Goal: Task Accomplishment & Management: Complete application form

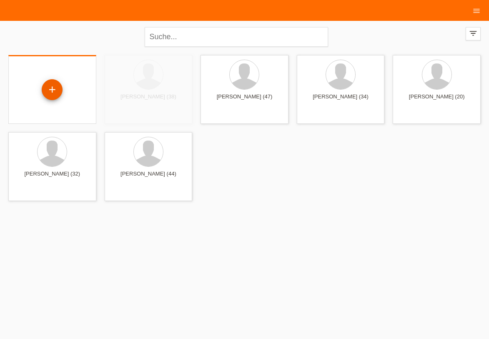
click at [53, 78] on div "+" at bounding box center [52, 89] width 88 height 69
click at [52, 83] on div "+" at bounding box center [52, 90] width 20 height 14
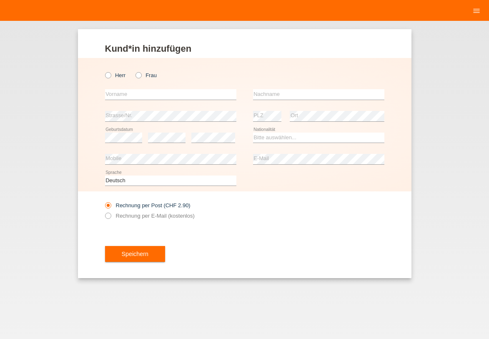
click at [142, 76] on label "Frau" at bounding box center [146, 75] width 21 height 6
click at [141, 76] on input "Frau" at bounding box center [138, 74] width 5 height 5
radio input "true"
click at [134, 71] on icon at bounding box center [134, 71] width 0 height 0
click at [141, 76] on input "Frau" at bounding box center [138, 74] width 5 height 5
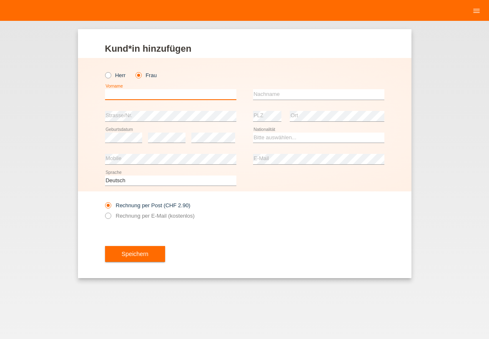
click at [137, 90] on input "text" at bounding box center [170, 94] width 131 height 10
type input "Izadora"
click at [286, 88] on div "error Nachname" at bounding box center [318, 95] width 131 height 22
click at [284, 94] on input "text" at bounding box center [318, 94] width 131 height 10
type input "[PERSON_NAME]"
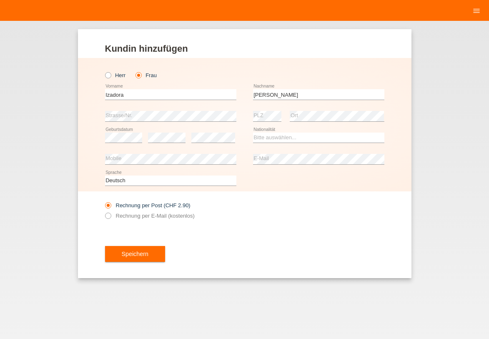
click at [170, 143] on div "error" at bounding box center [167, 137] width 38 height 21
click at [254, 136] on select "Bitte auswählen... Schweiz Deutschland Liechtenstein Österreich ------------ Af…" at bounding box center [318, 138] width 131 height 10
select select "SI"
click at [0, 0] on option "Slowenien" at bounding box center [0, 0] width 0 height 0
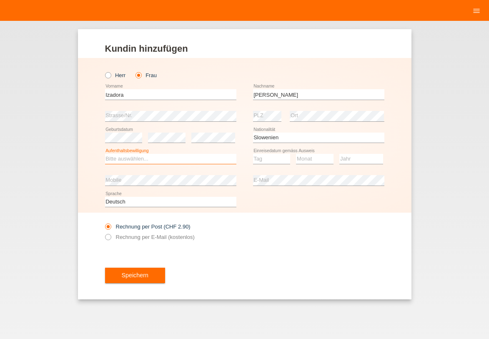
click at [195, 157] on select "Bitte auswählen... C B B - Flüchtlingsstatus Andere" at bounding box center [170, 159] width 131 height 10
select select "B"
click at [0, 0] on option "B" at bounding box center [0, 0] width 0 height 0
click at [257, 154] on select "Tag 01 02 03 04 05 06 07 08 09 10 11" at bounding box center [272, 159] width 38 height 10
select select "08"
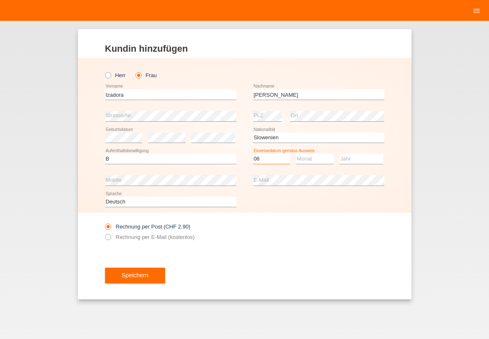
click at [0, 0] on option "08" at bounding box center [0, 0] width 0 height 0
click at [297, 156] on select "Monat 01 02 03 04 05 06 07 08 09 10 11" at bounding box center [315, 159] width 38 height 10
select select "11"
click at [0, 0] on option "11" at bounding box center [0, 0] width 0 height 0
click at [355, 161] on select "Jahr 2025 2024 2023 2022 2021 2020 2019 2018 2017 2016 2015 2014 2013 2012 2011…" at bounding box center [361, 159] width 44 height 10
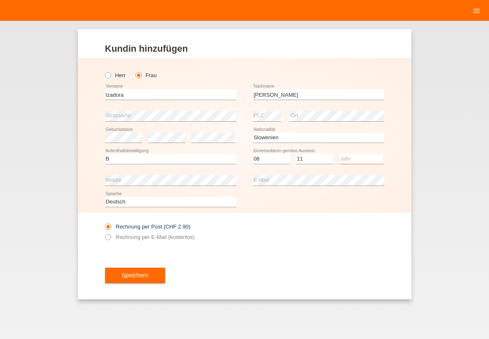
select select "2024"
click at [0, 0] on option "2024" at bounding box center [0, 0] width 0 height 0
click at [103, 233] on icon at bounding box center [103, 233] width 0 height 0
click at [108, 237] on input "Rechnung per E-Mail (kostenlos)" at bounding box center [107, 239] width 5 height 10
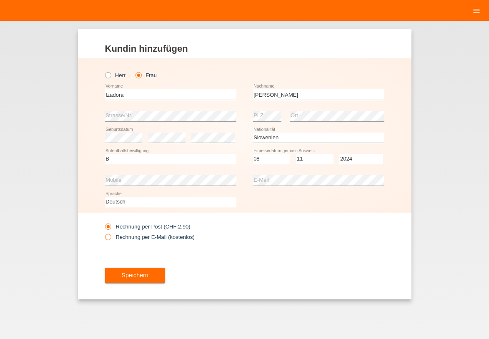
radio input "true"
click at [157, 271] on button "Speichern" at bounding box center [135, 276] width 60 height 16
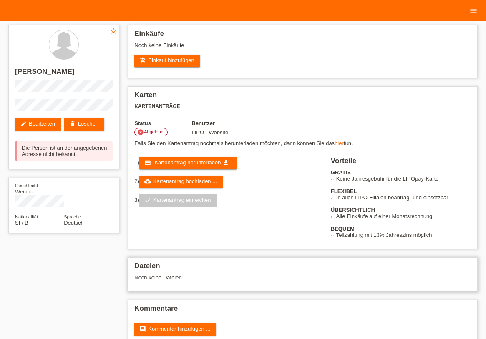
scroll to position [13, 0]
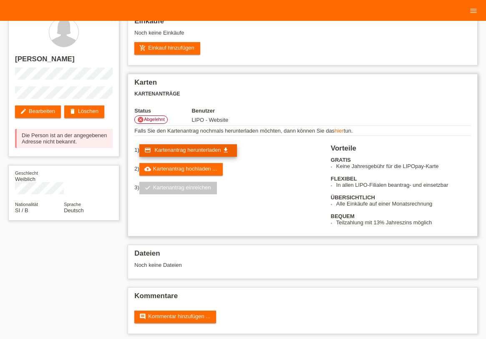
click at [192, 149] on span "Kartenantrag herunterladen" at bounding box center [187, 150] width 66 height 6
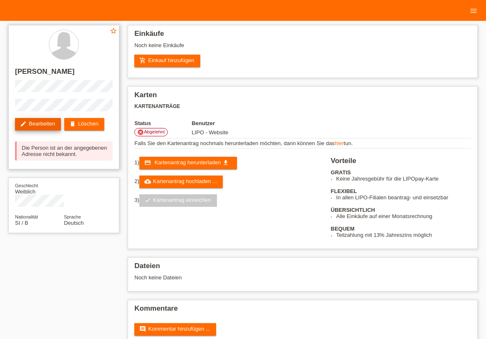
click at [50, 122] on link "edit Bearbeiten" at bounding box center [38, 124] width 46 height 13
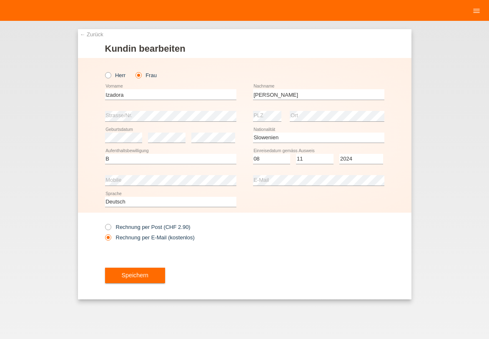
select select "SI"
select select "B"
select select "08"
select select "11"
select select "2024"
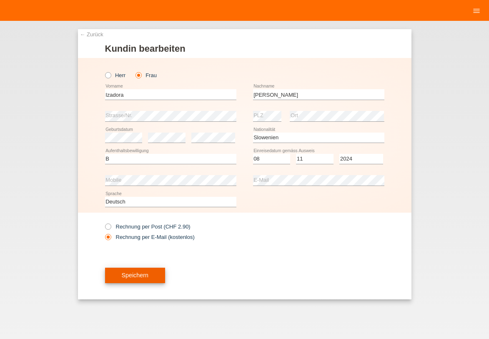
click at [137, 271] on button "Speichern" at bounding box center [135, 276] width 60 height 16
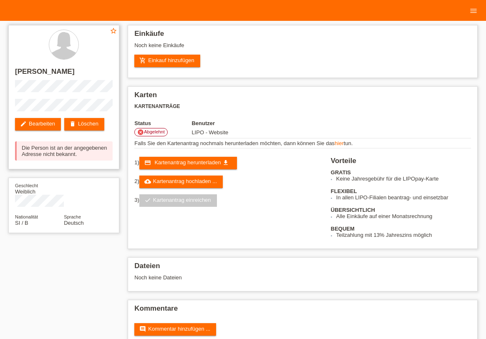
drag, startPoint x: 63, startPoint y: 161, endPoint x: 31, endPoint y: 163, distance: 31.7
drag, startPoint x: 24, startPoint y: 149, endPoint x: 80, endPoint y: 153, distance: 56.5
click at [80, 153] on div "Die Person ist an der angegebenen Adresse nicht bekannt." at bounding box center [64, 150] width 98 height 19
click at [67, 158] on div "Die Person ist an der angegebenen Adresse nicht bekannt." at bounding box center [64, 150] width 98 height 19
drag, startPoint x: 23, startPoint y: 158, endPoint x: 62, endPoint y: 155, distance: 39.7
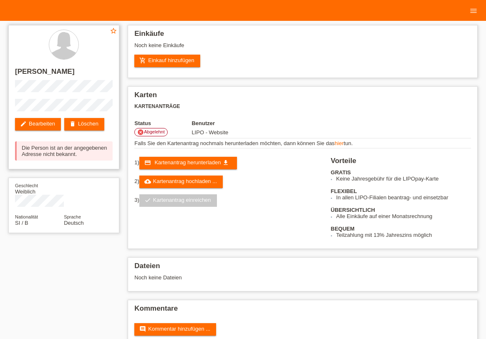
click at [62, 155] on div "Die Person ist an der angegebenen Adresse nicht bekannt." at bounding box center [64, 150] width 98 height 19
drag, startPoint x: 65, startPoint y: 154, endPoint x: 36, endPoint y: 154, distance: 29.6
click at [36, 154] on div "Die Person ist an der angegebenen Adresse nicht bekannt." at bounding box center [64, 150] width 98 height 19
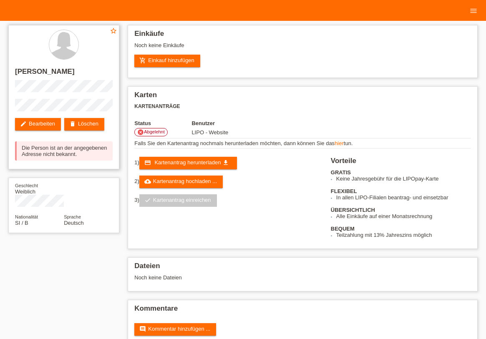
drag, startPoint x: 16, startPoint y: 156, endPoint x: 35, endPoint y: 152, distance: 20.0
click at [34, 152] on div "Die Person ist an der angegebenen Adresse nicht bekannt." at bounding box center [64, 150] width 98 height 19
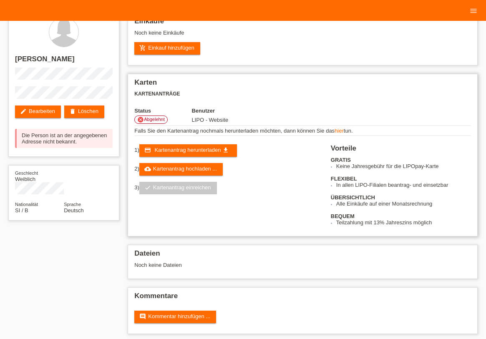
click at [262, 182] on div "3) check Kartenantrag einreichen" at bounding box center [227, 188] width 186 height 13
click at [153, 116] on label "cancel Abgelehnt" at bounding box center [150, 120] width 33 height 8
click at [156, 119] on span "Abgelehnt" at bounding box center [154, 119] width 21 height 5
click at [51, 113] on link "edit Bearbeiten" at bounding box center [38, 112] width 46 height 13
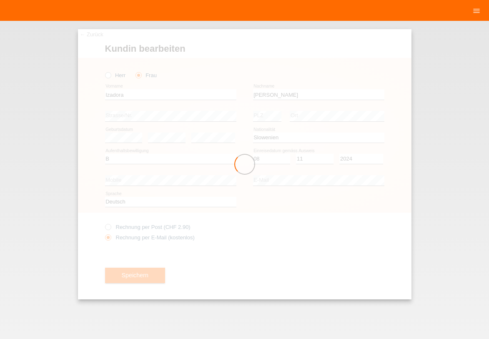
select select "SI"
select select "B"
select select "08"
select select "11"
select select "2024"
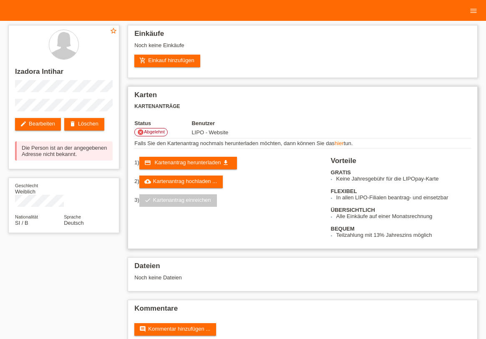
scroll to position [13, 0]
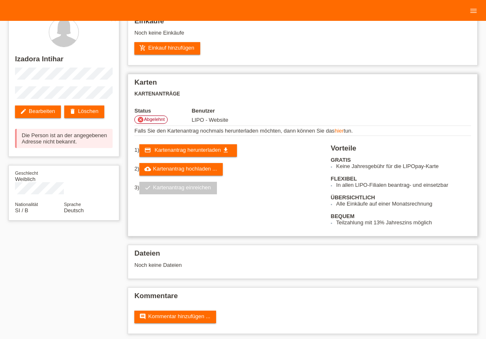
drag, startPoint x: 168, startPoint y: 121, endPoint x: 137, endPoint y: 117, distance: 32.0
click at [180, 119] on td "cancel Abgelehnt" at bounding box center [162, 120] width 57 height 12
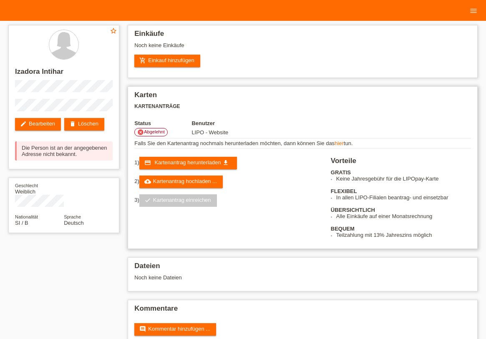
drag, startPoint x: 171, startPoint y: 136, endPoint x: 159, endPoint y: 133, distance: 11.9
drag, startPoint x: 178, startPoint y: 123, endPoint x: 128, endPoint y: 129, distance: 50.4
click at [165, 116] on div "Karten Kartenanträge Status Benutzer cancel Abgelehnt LIPO - Website hier tun. …" at bounding box center [303, 167] width 350 height 163
click at [75, 153] on div "Die Person ist an der angegebenen Adresse nicht bekannt." at bounding box center [64, 150] width 98 height 19
drag, startPoint x: 85, startPoint y: 151, endPoint x: 22, endPoint y: 148, distance: 63.0
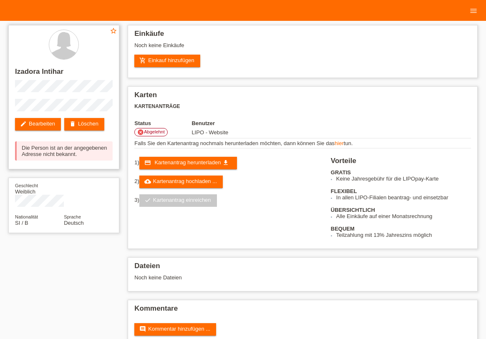
click at [22, 148] on div "Die Person ist an der angegebenen Adresse nicht bekannt." at bounding box center [64, 150] width 98 height 19
click at [79, 157] on div "Die Person ist an der angegebenen Adresse nicht bekannt." at bounding box center [64, 150] width 98 height 19
drag, startPoint x: 74, startPoint y: 154, endPoint x: 17, endPoint y: 147, distance: 57.6
click at [17, 147] on div "Die Person ist an der angegebenen Adresse nicht bekannt." at bounding box center [64, 150] width 98 height 19
click at [75, 161] on div "star_border Izadora Intihar edit Bearbeiten delete Löschen Die Person ist an de…" at bounding box center [63, 97] width 111 height 144
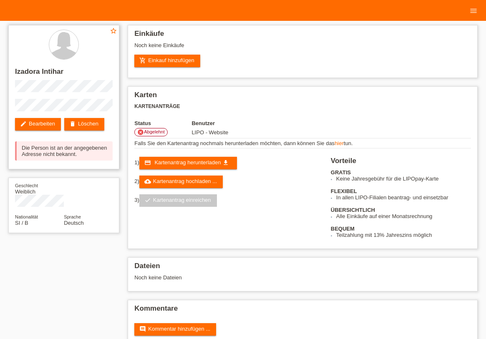
drag, startPoint x: 81, startPoint y: 158, endPoint x: 14, endPoint y: 146, distance: 68.2
click at [89, 154] on div "Die Person ist an der angegebenen Adresse nicht bekannt." at bounding box center [64, 150] width 98 height 19
click at [78, 95] on div "star_border Izadora Intihar edit Bearbeiten delete Löschen Die Person ist an de…" at bounding box center [63, 97] width 111 height 144
drag, startPoint x: 72, startPoint y: 155, endPoint x: 43, endPoint y: 159, distance: 29.6
click at [43, 159] on div "Die Person ist an der angegebenen Adresse nicht bekannt." at bounding box center [64, 150] width 98 height 19
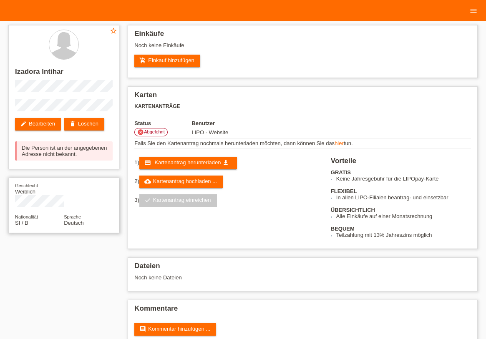
click at [107, 178] on div "Geschlecht Weiblich Nationalität SI / B Sprache Deutsch" at bounding box center [63, 205] width 111 height 55
click at [95, 58] on div at bounding box center [64, 45] width 98 height 31
click at [94, 96] on div "star_border Izadora Intihar edit Bearbeiten delete Löschen Die Person ist an de…" at bounding box center [63, 97] width 111 height 144
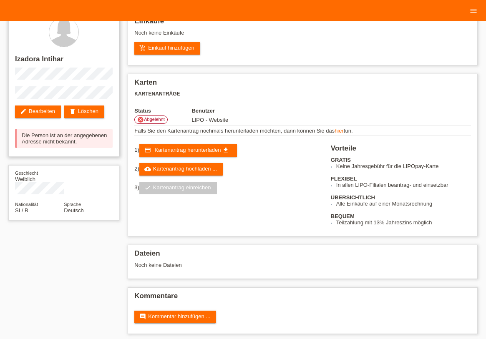
drag, startPoint x: 109, startPoint y: 142, endPoint x: 27, endPoint y: 128, distance: 83.4
click at [39, 113] on link "edit Bearbeiten" at bounding box center [38, 112] width 46 height 13
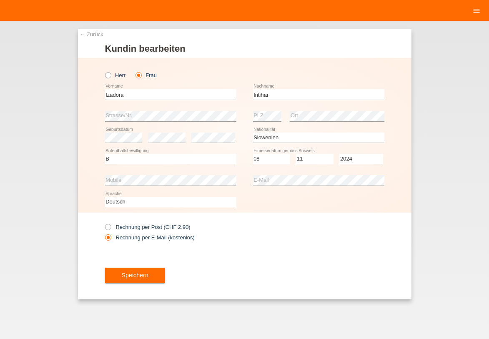
select select "SI"
select select "B"
select select "08"
select select "11"
select select "2024"
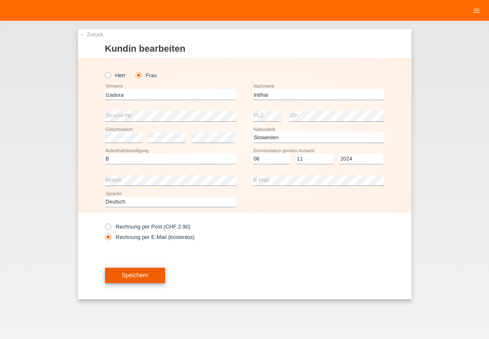
click at [140, 269] on button "Speichern" at bounding box center [135, 276] width 60 height 16
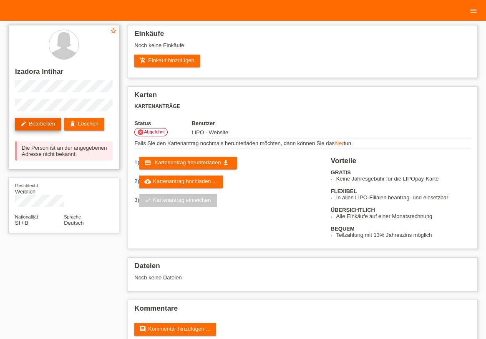
click at [52, 125] on link "edit Bearbeiten" at bounding box center [38, 124] width 46 height 13
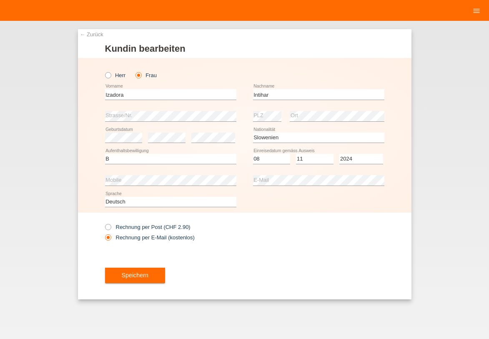
select select "SI"
select select "B"
select select "08"
select select "11"
select select "2024"
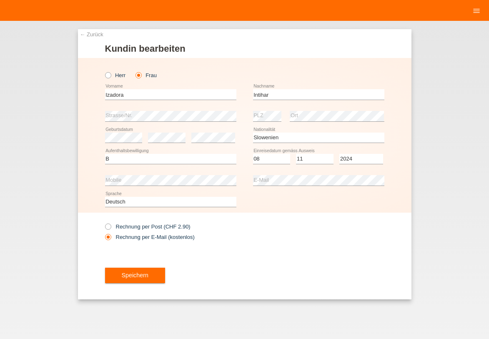
click at [133, 265] on div "Speichern" at bounding box center [244, 275] width 279 height 48
click at [132, 270] on button "Speichern" at bounding box center [135, 276] width 60 height 16
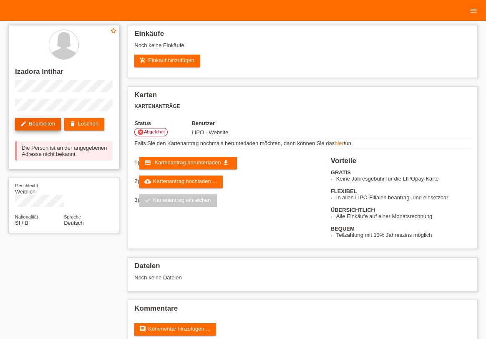
click at [47, 127] on link "edit Bearbeiten" at bounding box center [38, 124] width 46 height 13
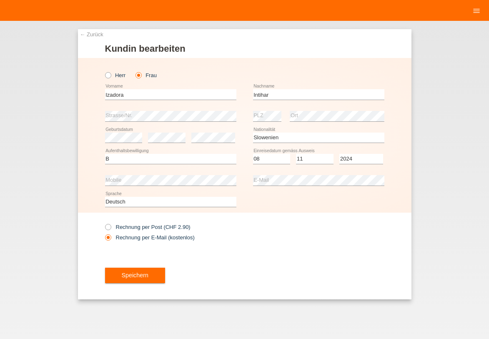
select select "SI"
select select "B"
select select "08"
select select "11"
select select "2024"
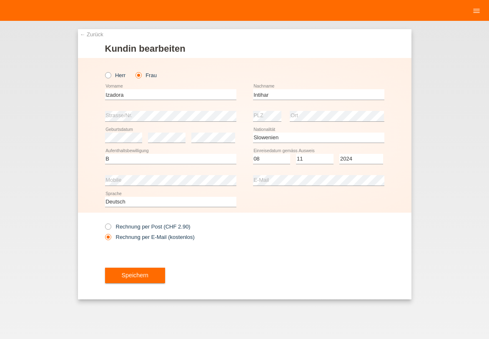
click at [121, 266] on div "Speichern" at bounding box center [244, 275] width 279 height 48
click at [117, 269] on button "Speichern" at bounding box center [135, 276] width 60 height 16
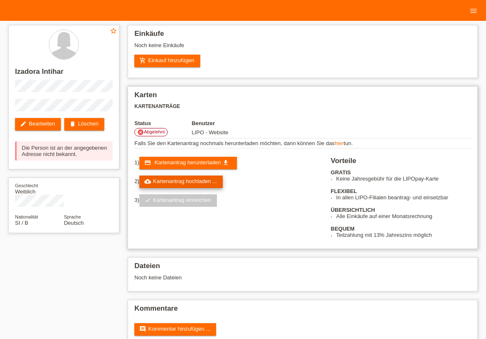
scroll to position [13, 0]
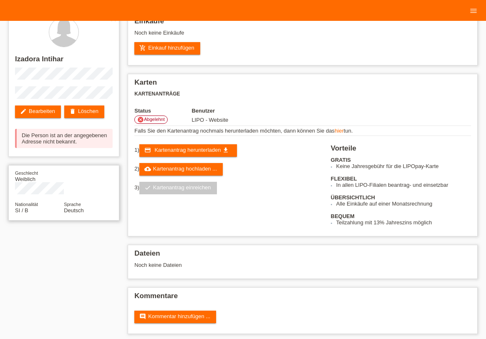
drag, startPoint x: 58, startPoint y: 203, endPoint x: 44, endPoint y: 202, distance: 14.6
click at [58, 203] on div "Geschlecht Weiblich Nationalität SI / B Sprache Deutsch" at bounding box center [63, 192] width 111 height 55
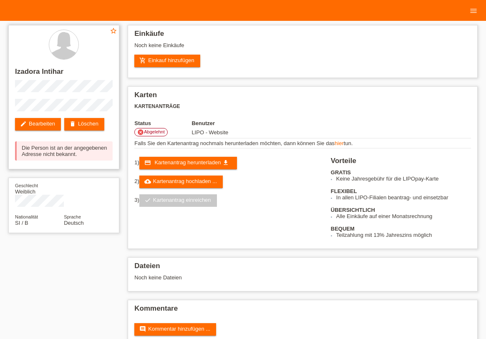
click at [83, 139] on div "star_border Izadora Intihar edit Bearbeiten delete Löschen Die Person ist an de…" at bounding box center [63, 97] width 111 height 144
click at [85, 116] on div "star_border Izadora Intihar edit Bearbeiten delete Löschen Die Person ist an de…" at bounding box center [63, 97] width 111 height 144
click at [85, 115] on div "star_border Izadora Intihar edit Bearbeiten delete Löschen Die Person ist an de…" at bounding box center [63, 97] width 111 height 144
click at [85, 122] on link "delete Löschen" at bounding box center [84, 124] width 40 height 13
